Goal: Task Accomplishment & Management: Manage account settings

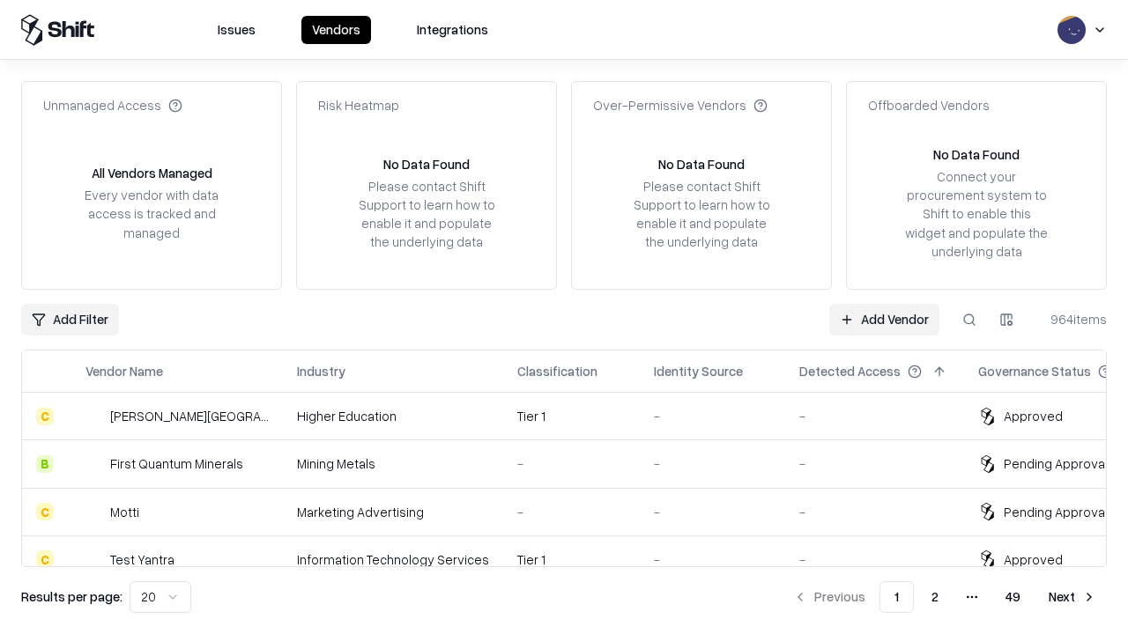
click at [884, 319] on link "Add Vendor" at bounding box center [884, 320] width 110 height 32
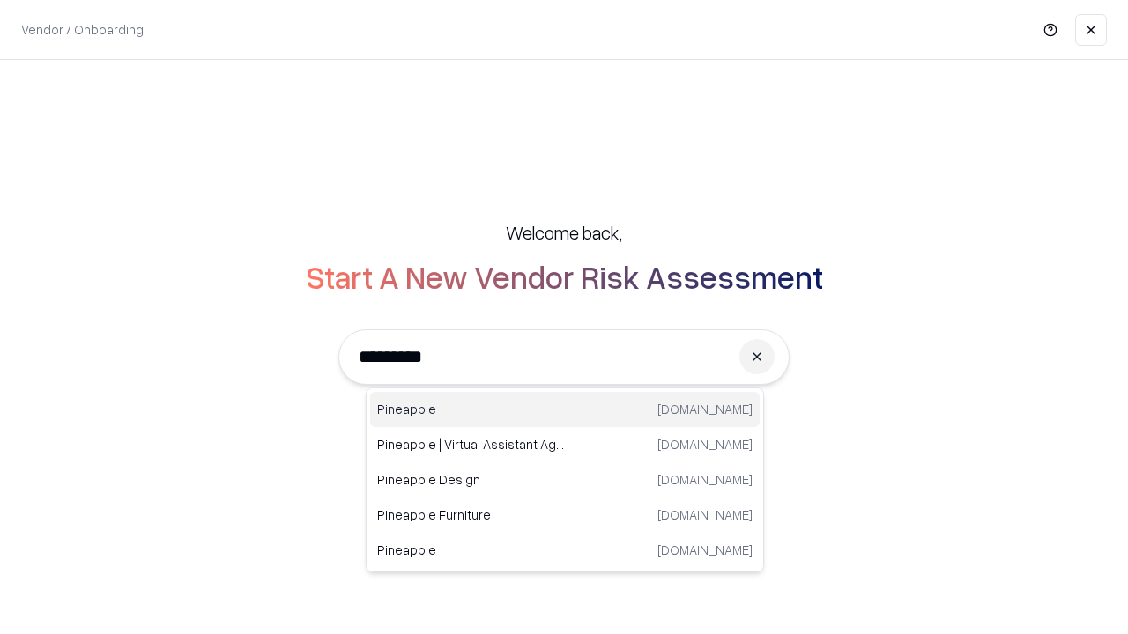
click at [565, 410] on div "Pineapple pineappleenergy.com" at bounding box center [565, 409] width 390 height 35
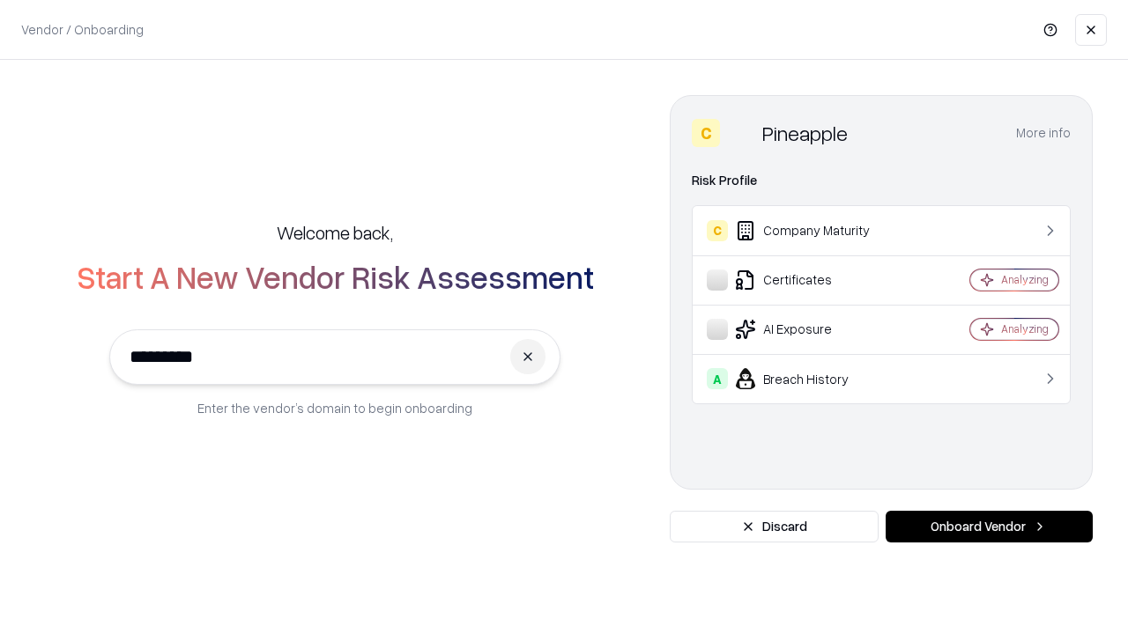
type input "*********"
click at [989, 527] on button "Onboard Vendor" at bounding box center [989, 527] width 207 height 32
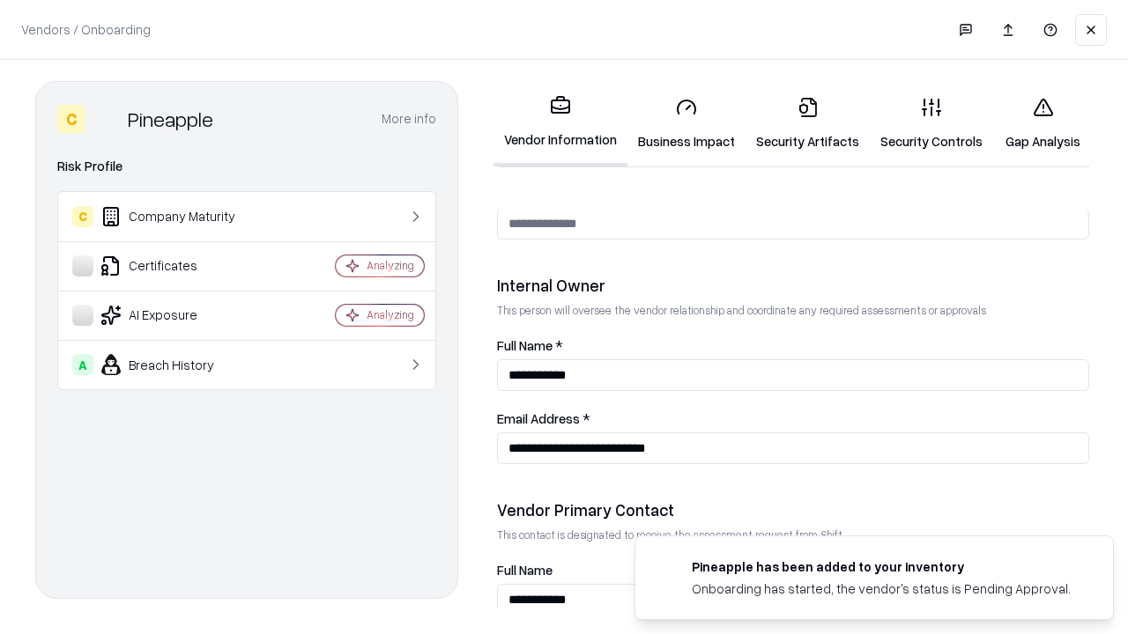
scroll to position [913, 0]
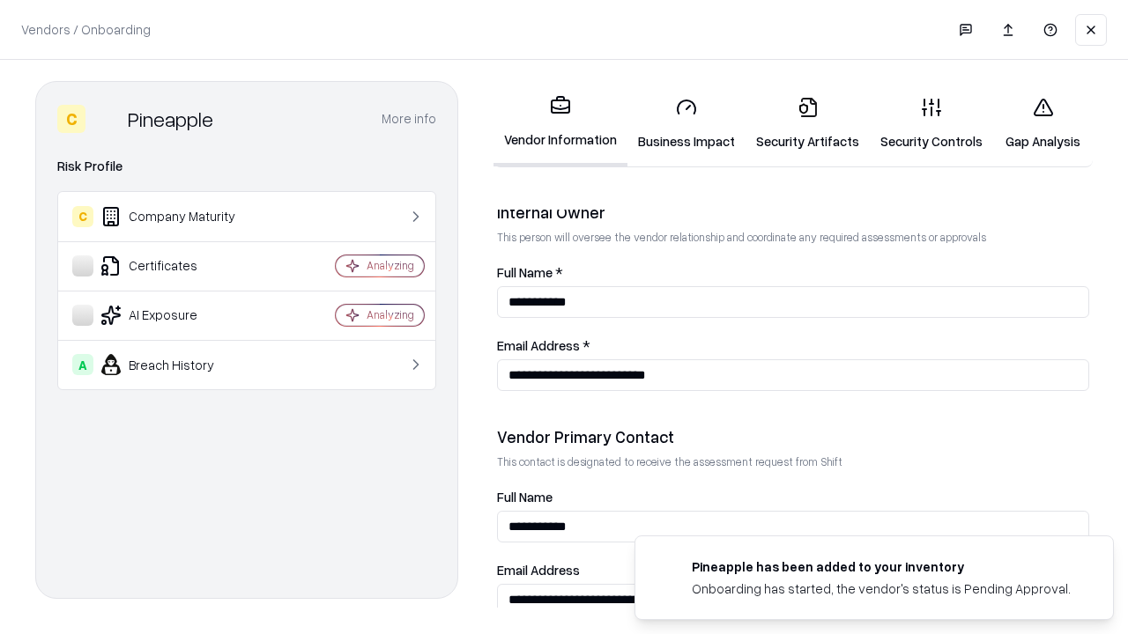
click at [686, 123] on link "Business Impact" at bounding box center [686, 124] width 118 height 82
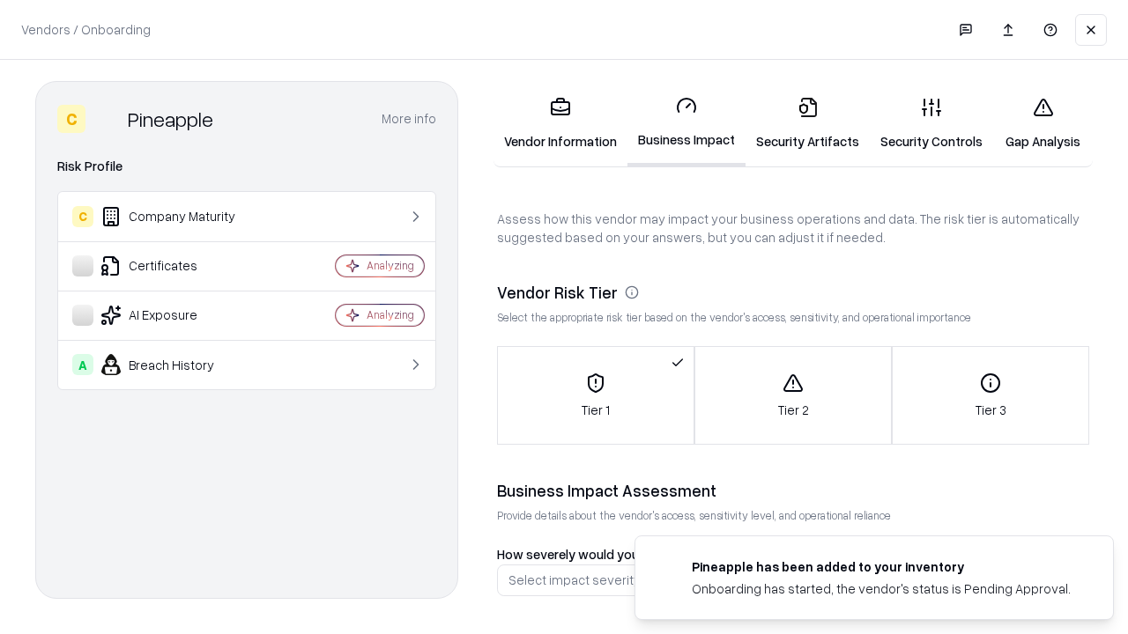
click at [807, 123] on link "Security Artifacts" at bounding box center [808, 124] width 124 height 82
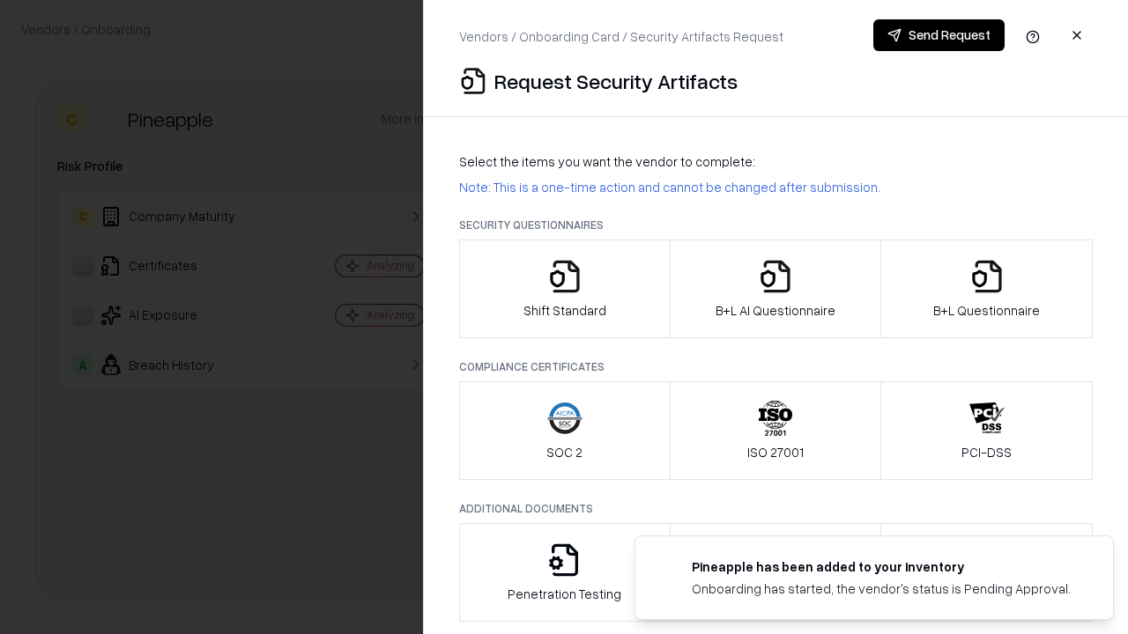
click at [564, 289] on icon "button" at bounding box center [564, 276] width 35 height 35
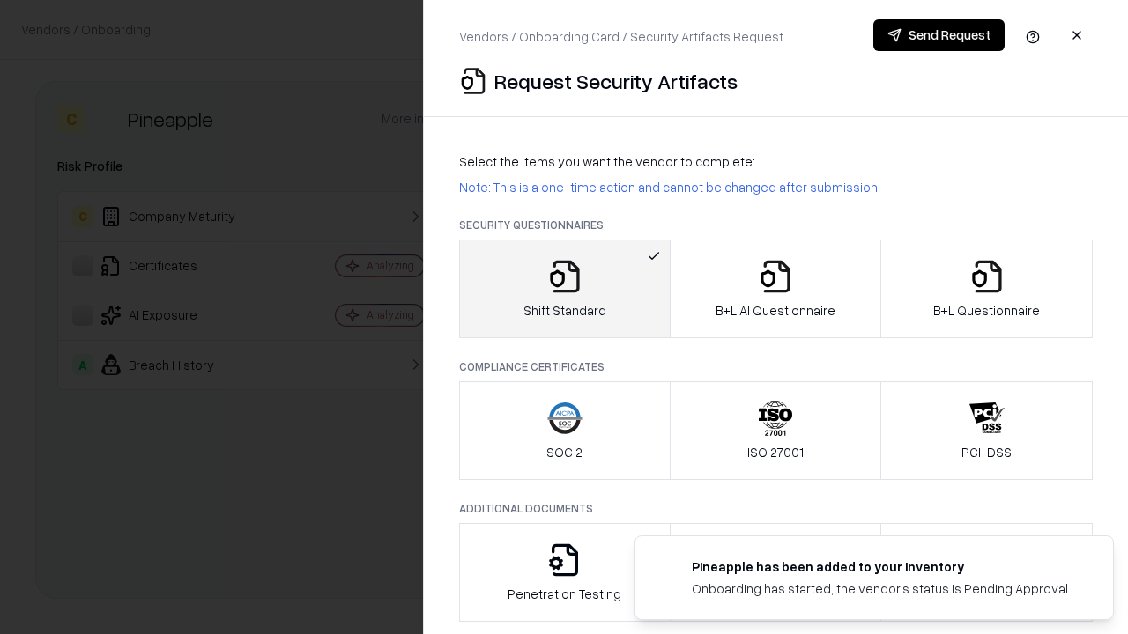
click at [939, 35] on button "Send Request" at bounding box center [938, 35] width 131 height 32
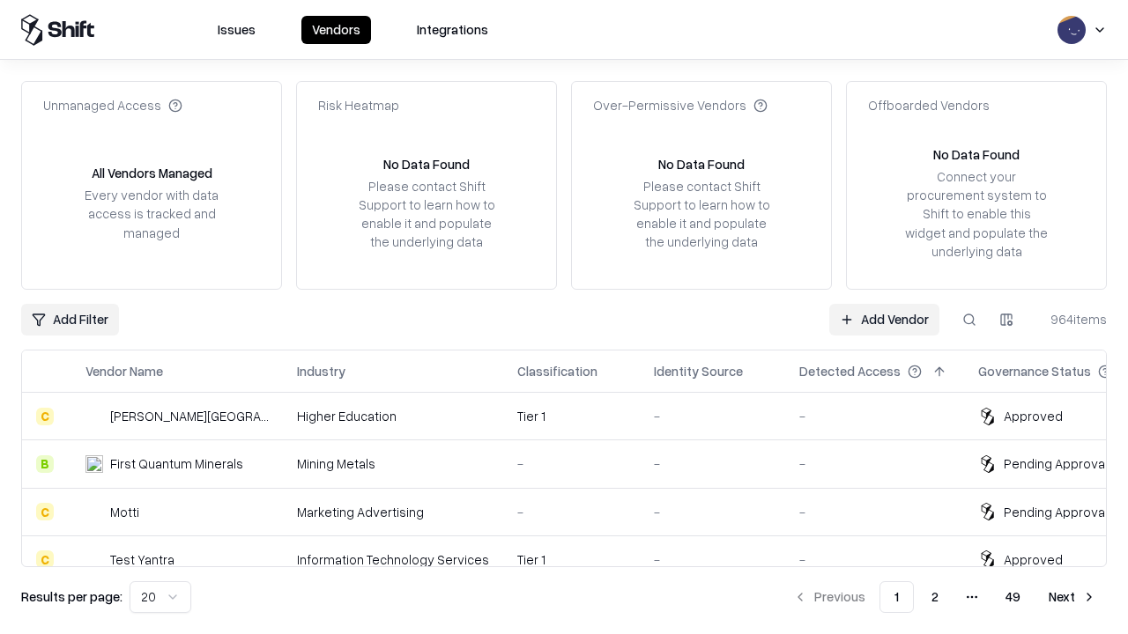
click at [969, 319] on button at bounding box center [970, 320] width 32 height 32
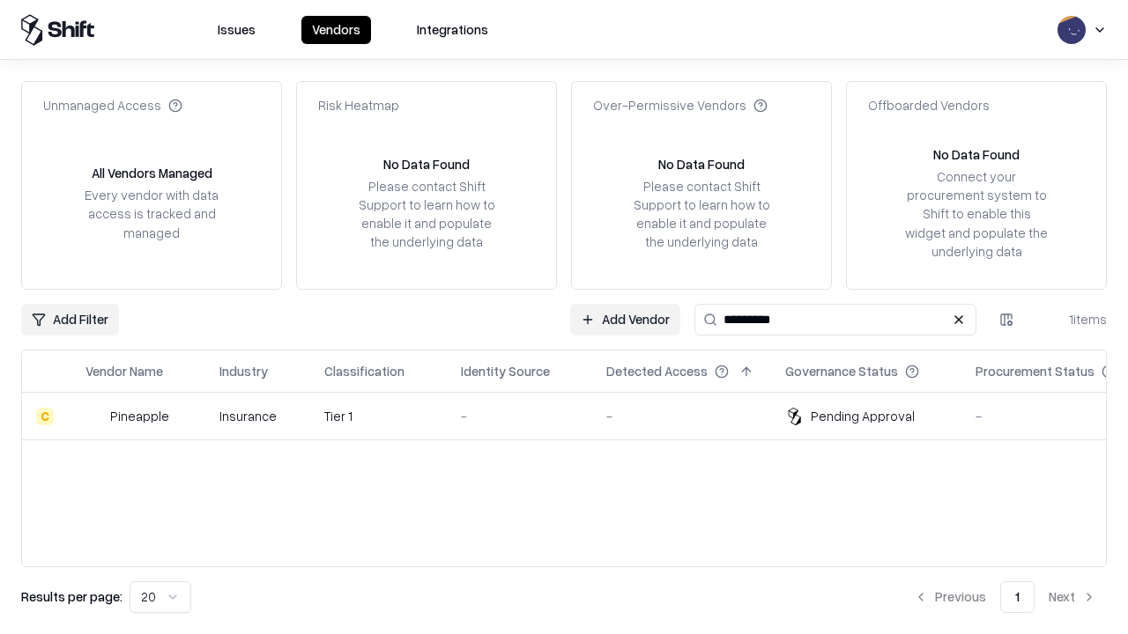
type input "*********"
click at [575, 416] on div "-" at bounding box center [519, 416] width 117 height 19
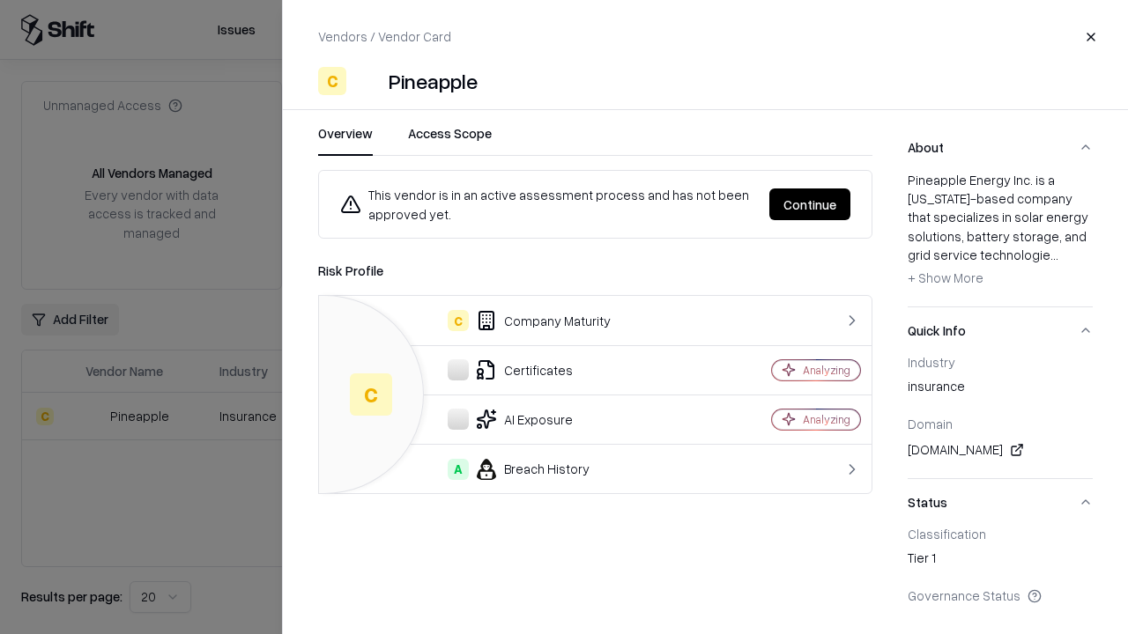
click at [810, 204] on button "Continue" at bounding box center [809, 205] width 81 height 32
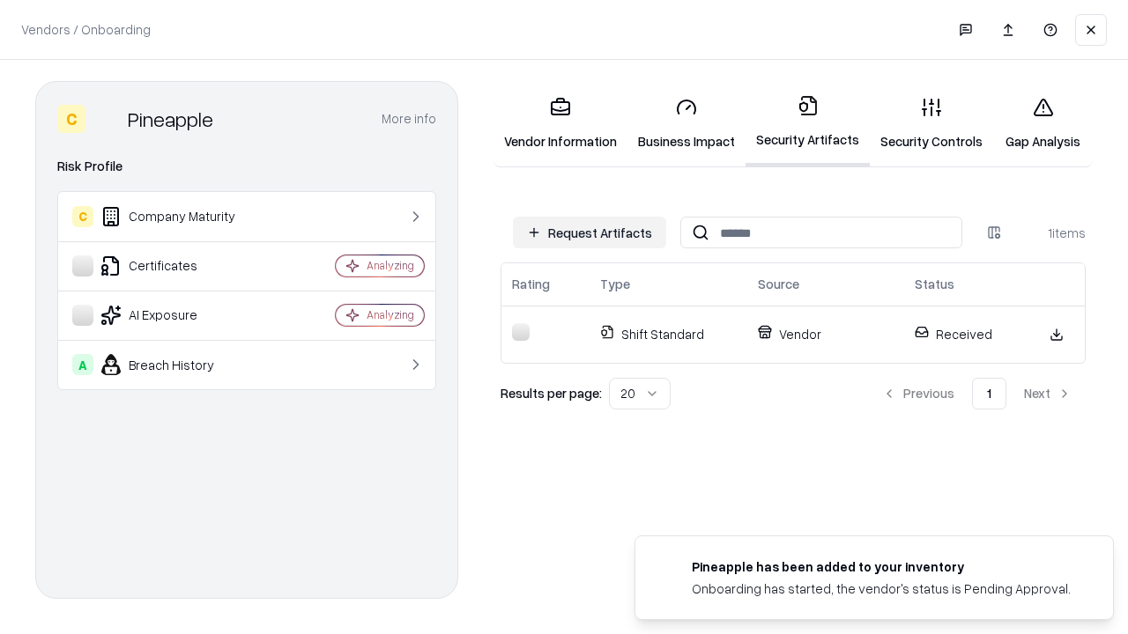
click at [931, 123] on link "Security Controls" at bounding box center [931, 124] width 123 height 82
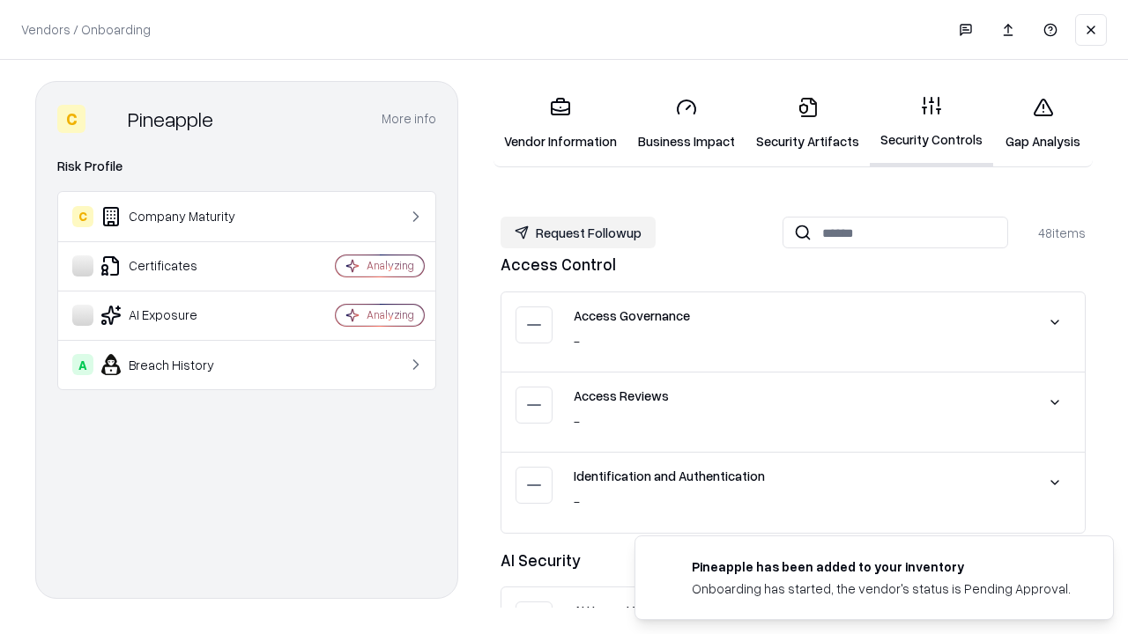
click at [578, 233] on button "Request Followup" at bounding box center [578, 233] width 155 height 32
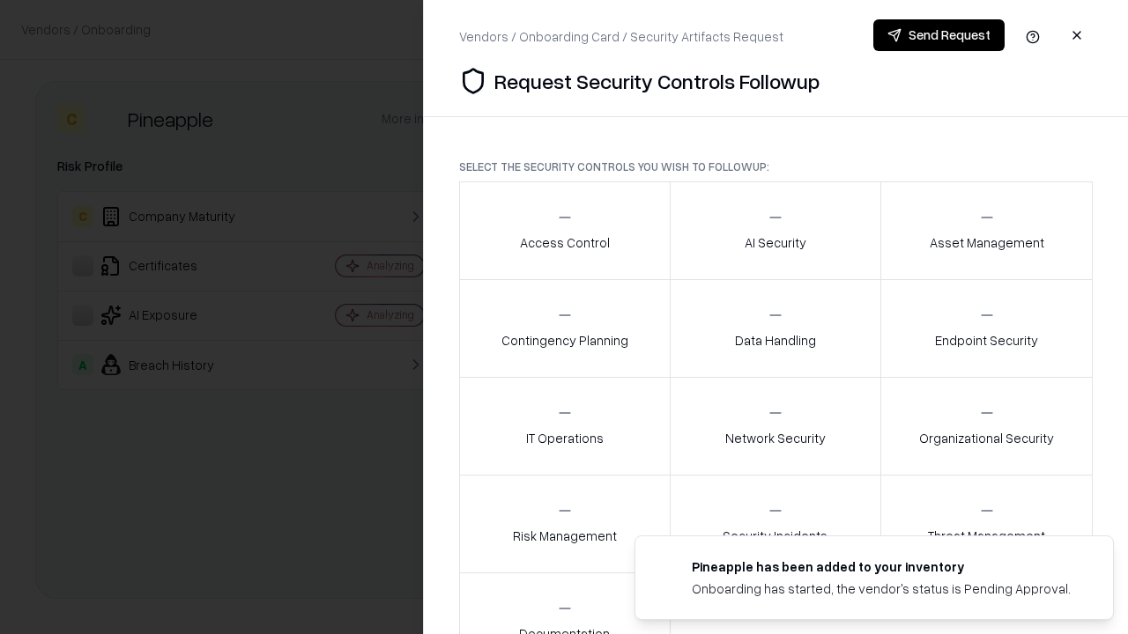
click at [564, 231] on div "Access Control" at bounding box center [565, 230] width 90 height 43
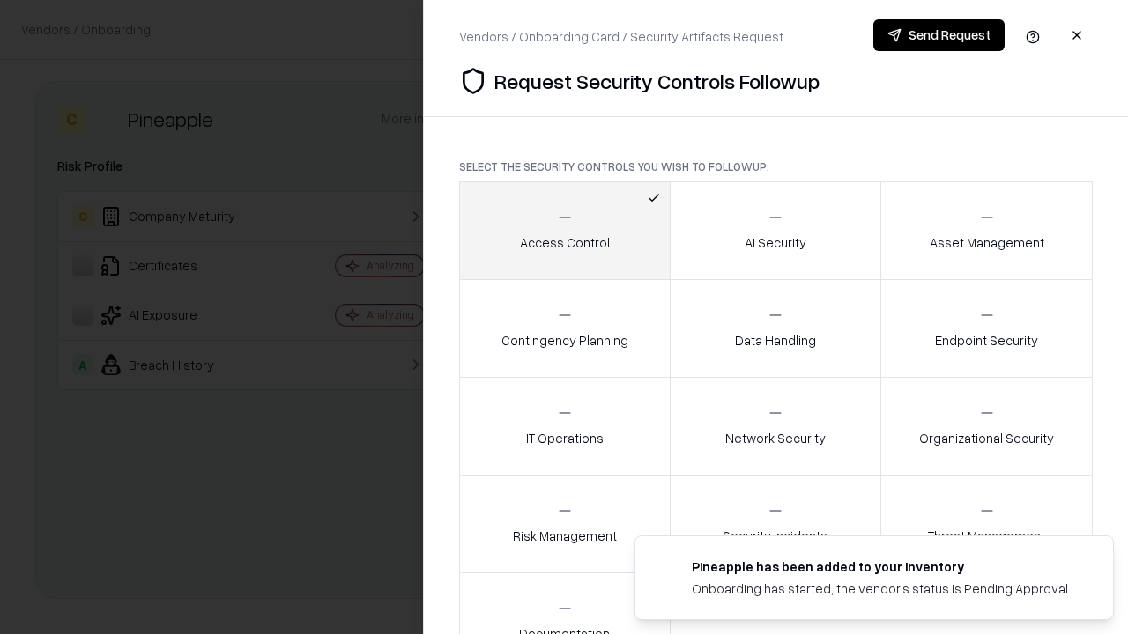
click at [939, 35] on button "Send Request" at bounding box center [938, 35] width 131 height 32
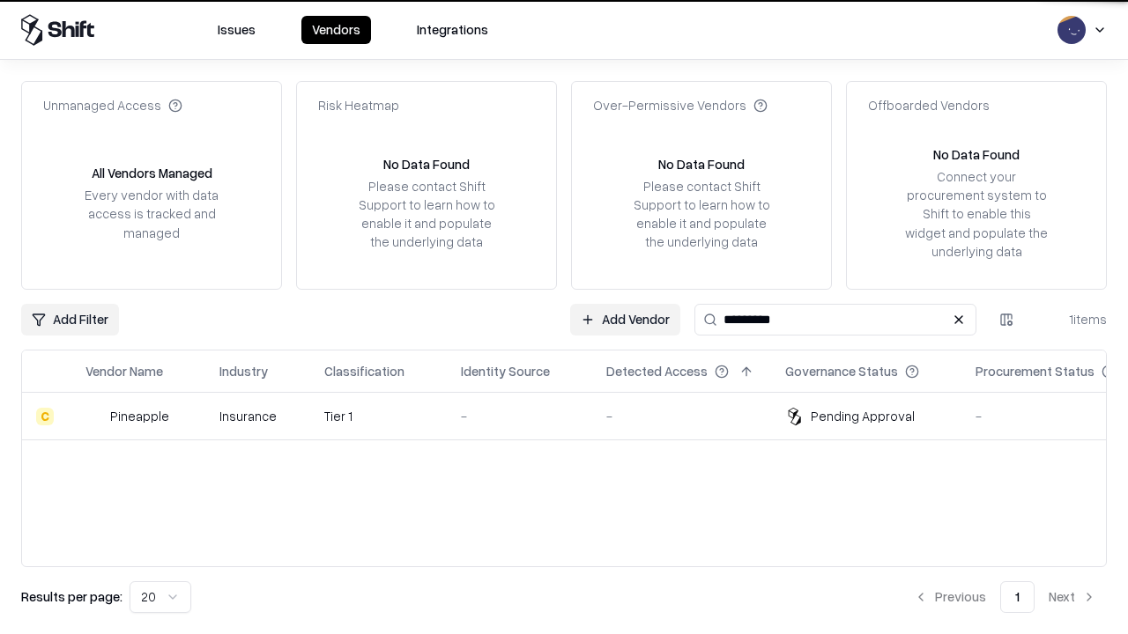
type input "*********"
click at [575, 416] on div "-" at bounding box center [519, 416] width 117 height 19
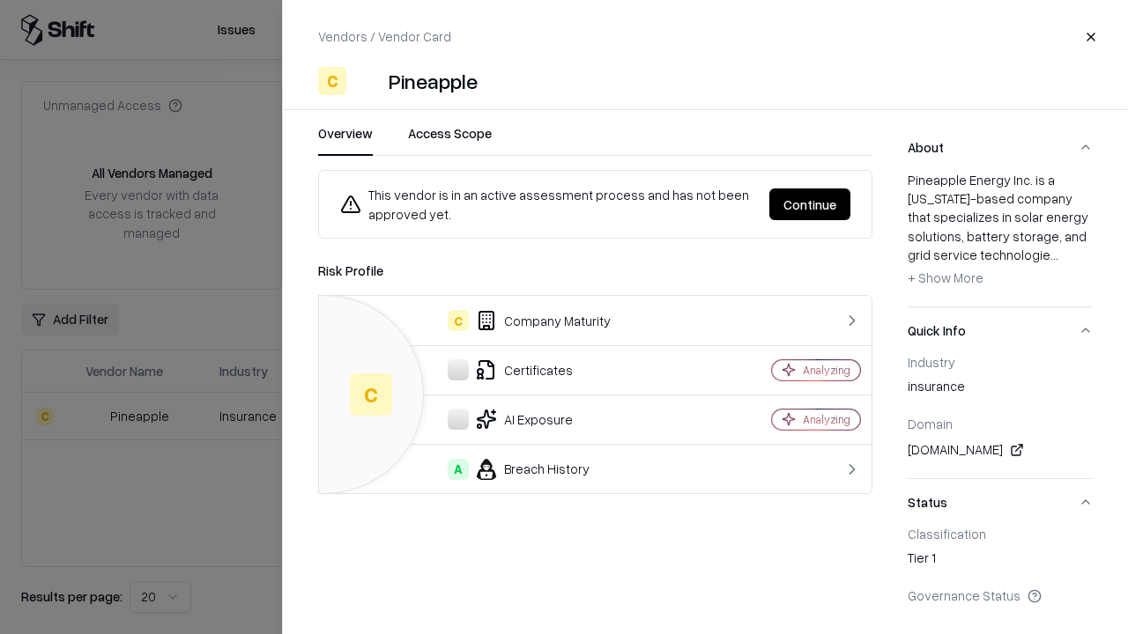
click at [810, 204] on button "Continue" at bounding box center [809, 205] width 81 height 32
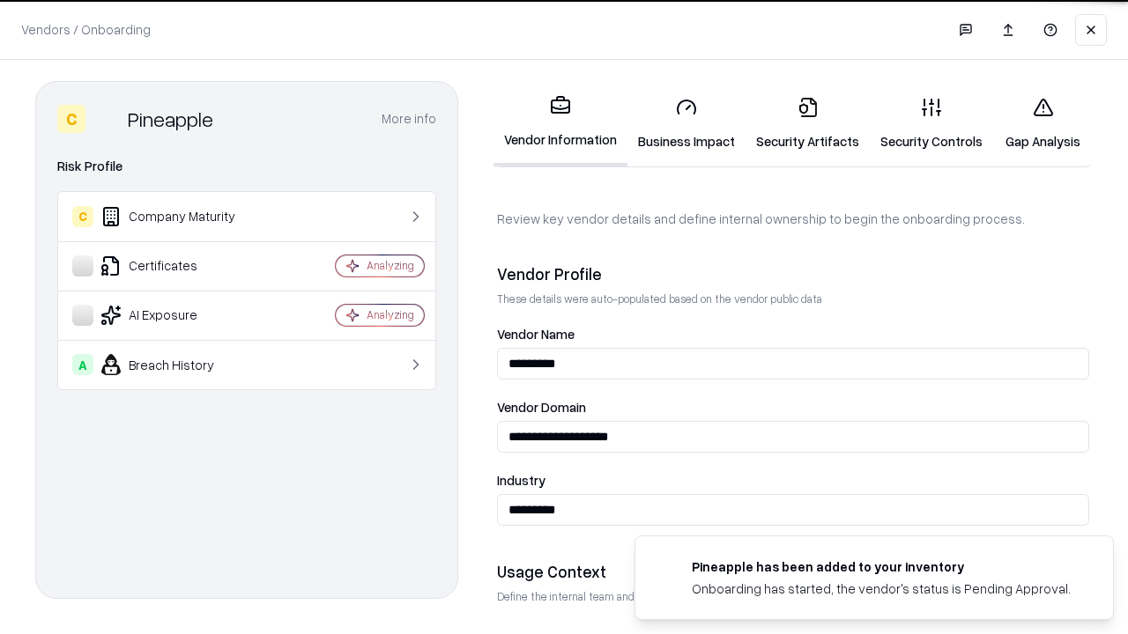
click at [1043, 123] on link "Gap Analysis" at bounding box center [1043, 124] width 100 height 82
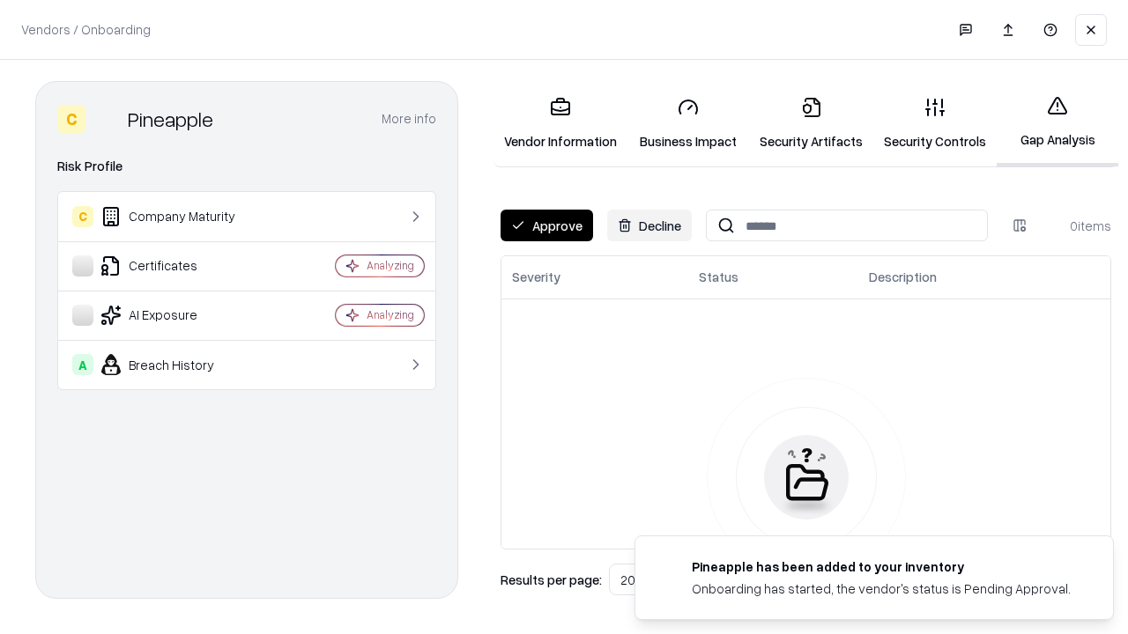
click at [546, 226] on button "Approve" at bounding box center [547, 226] width 93 height 32
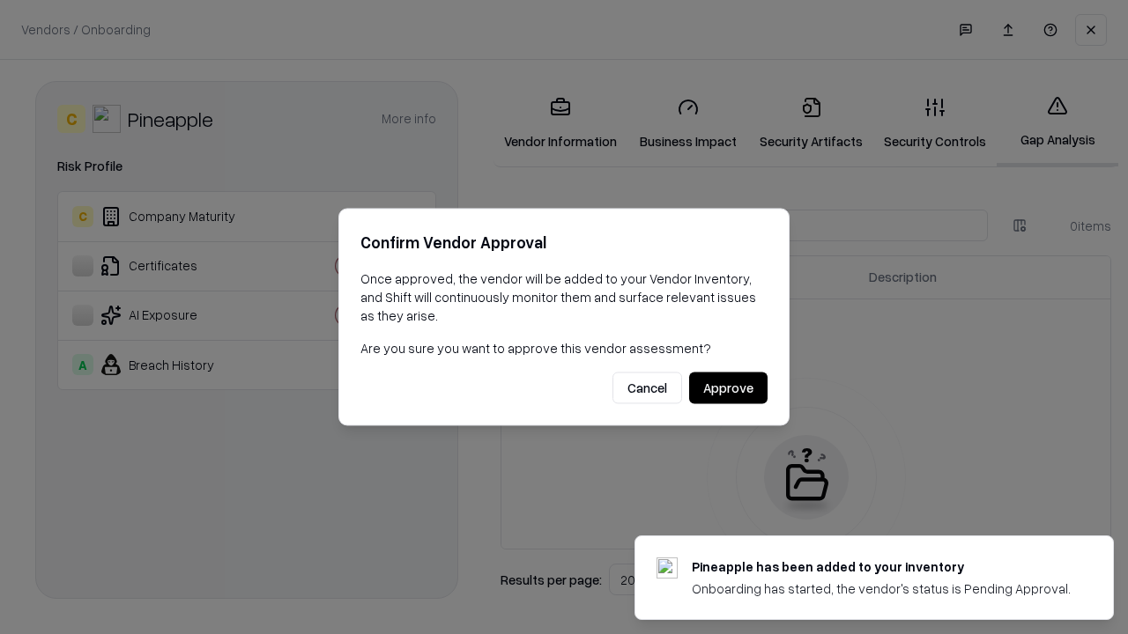
click at [728, 388] on button "Approve" at bounding box center [728, 389] width 78 height 32
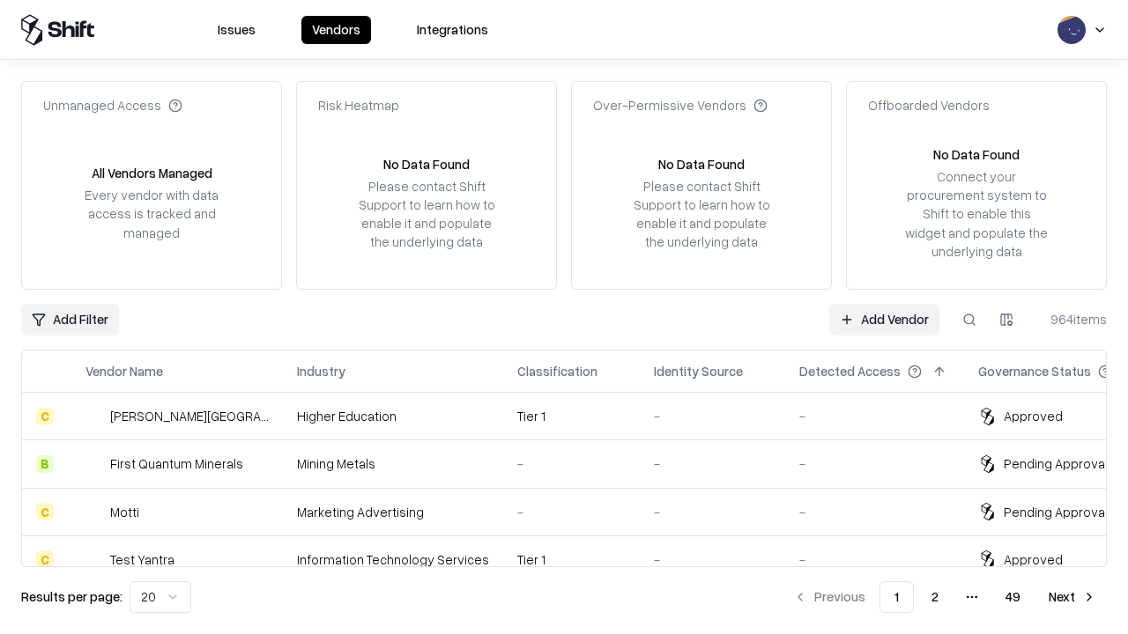
type input "*********"
click at [884, 319] on link "Add Vendor" at bounding box center [884, 320] width 110 height 32
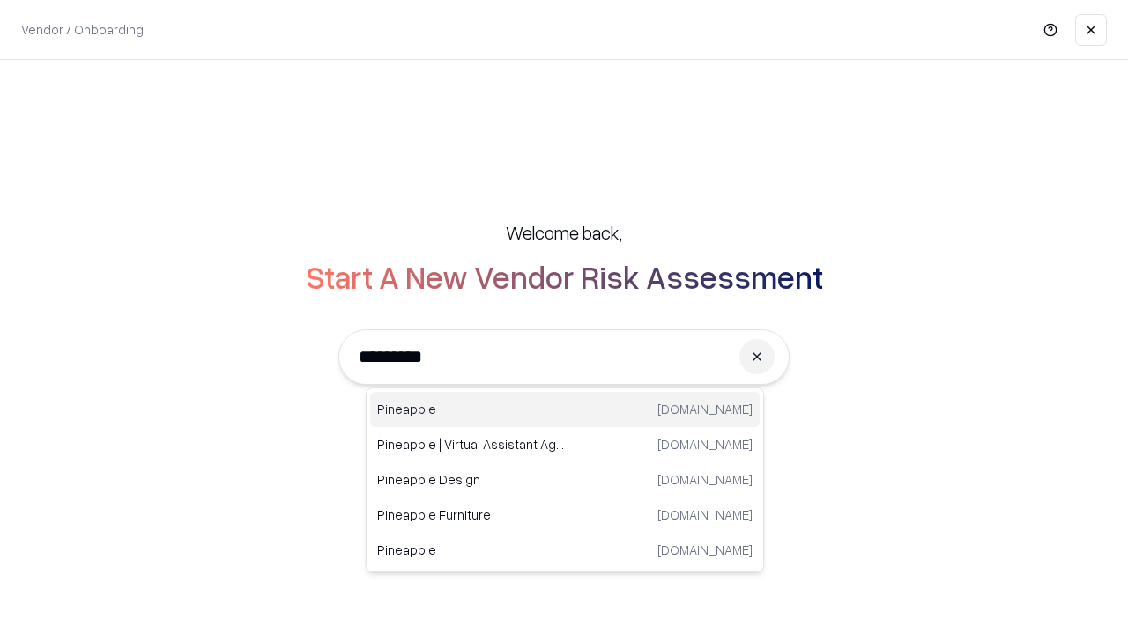
click at [565, 410] on div "Pineapple pineappleenergy.com" at bounding box center [565, 409] width 390 height 35
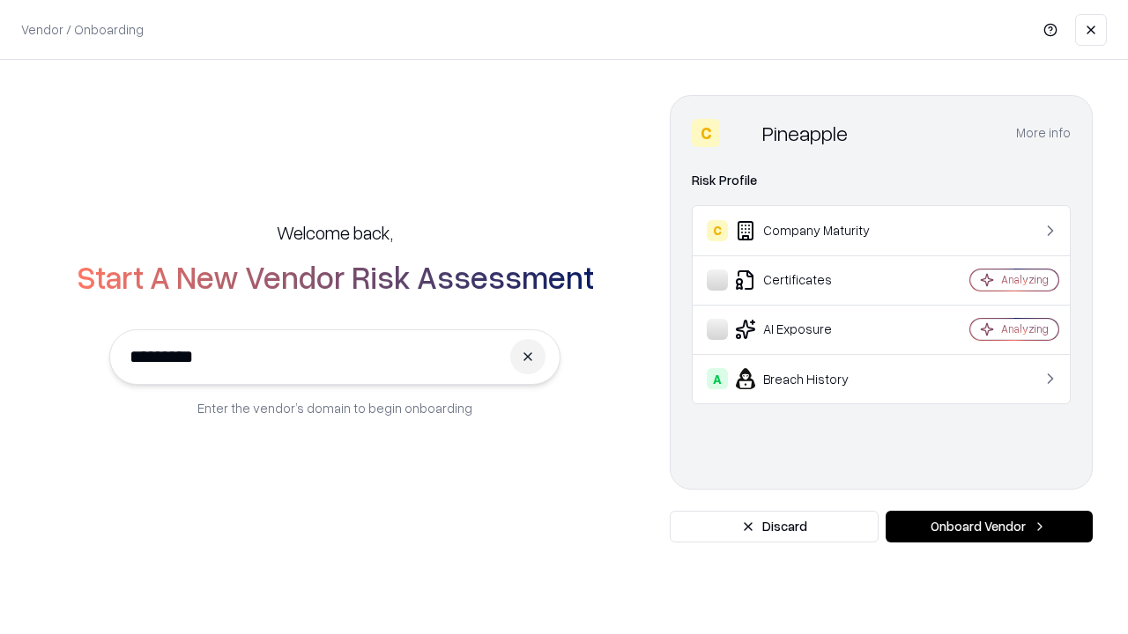
type input "*********"
click at [989, 527] on button "Onboard Vendor" at bounding box center [989, 527] width 207 height 32
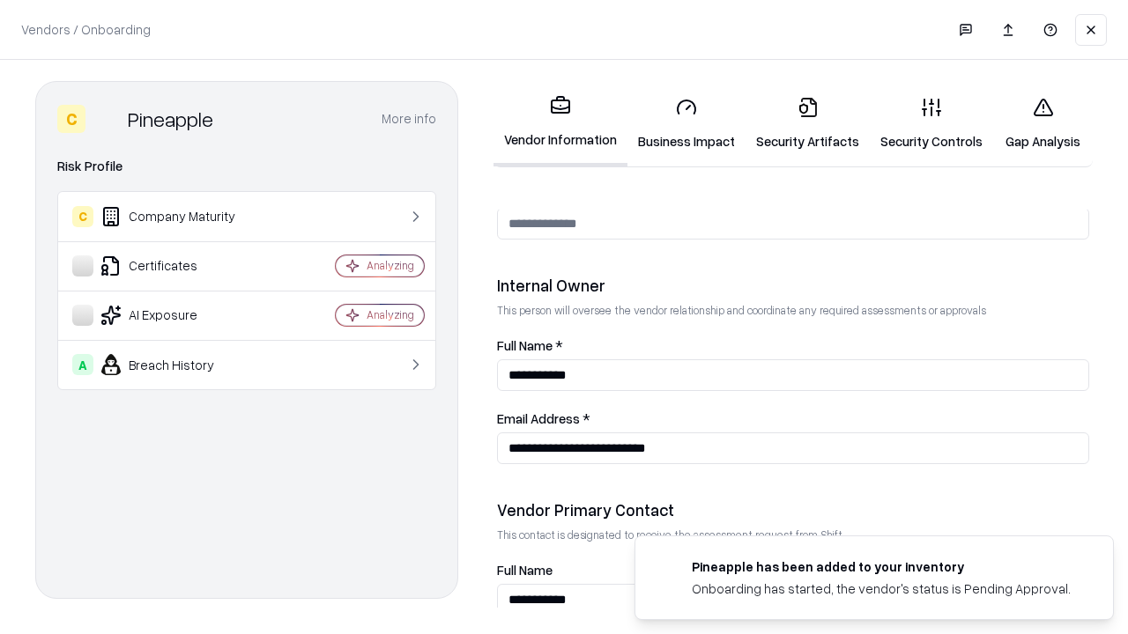
scroll to position [913, 0]
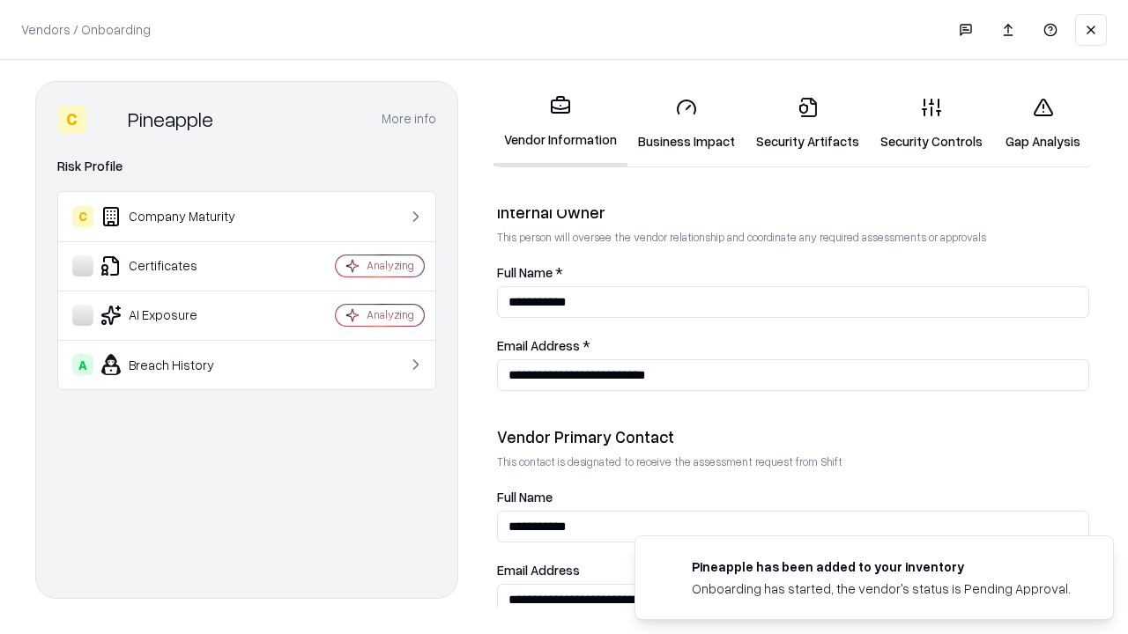
click at [1043, 123] on link "Gap Analysis" at bounding box center [1043, 124] width 100 height 82
